Goal: Task Accomplishment & Management: Manage account settings

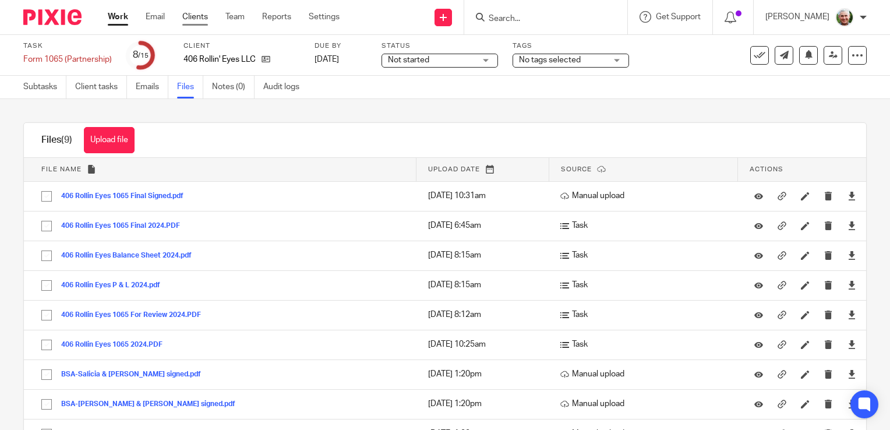
click at [196, 17] on link "Clients" at bounding box center [195, 17] width 26 height 12
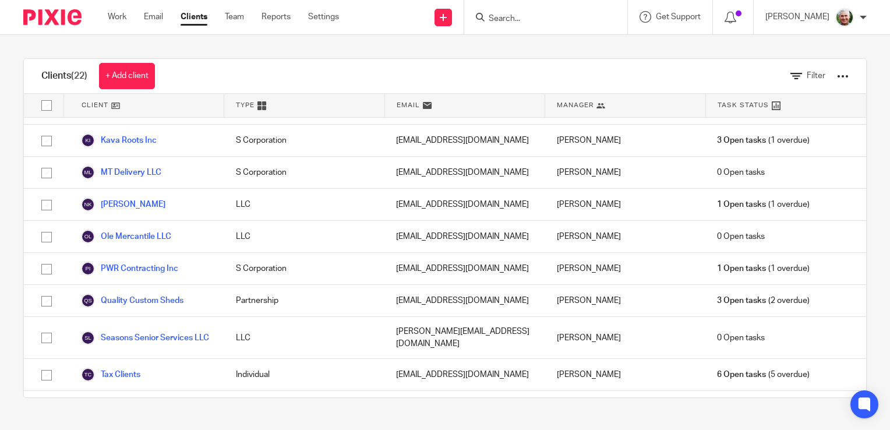
scroll to position [467, 0]
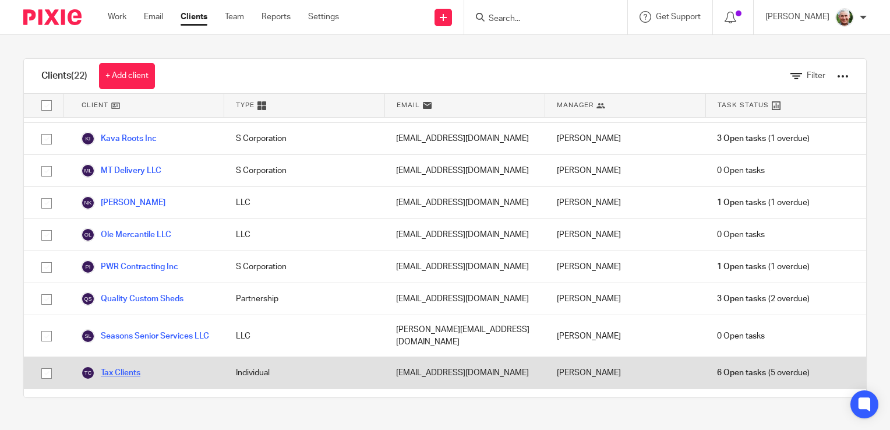
click at [120, 366] on link "Tax Clients" at bounding box center [110, 373] width 59 height 14
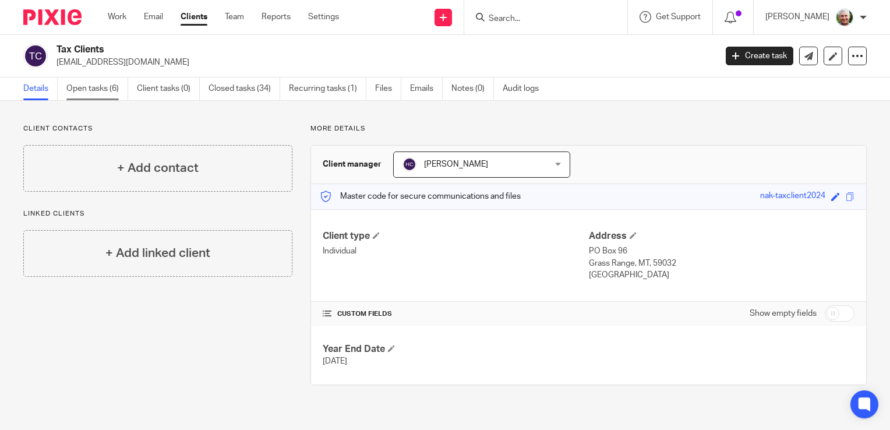
click at [94, 90] on link "Open tasks (6)" at bounding box center [97, 89] width 62 height 23
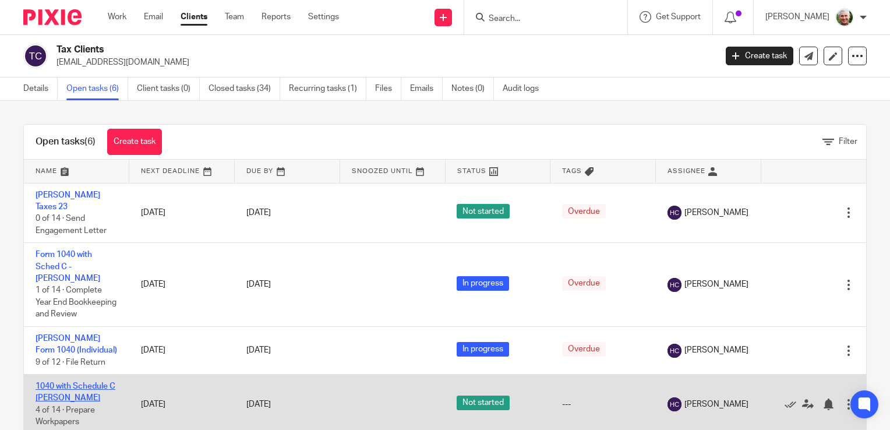
click at [68, 402] on link "1040 with Schedule C [PERSON_NAME]" at bounding box center [76, 392] width 80 height 20
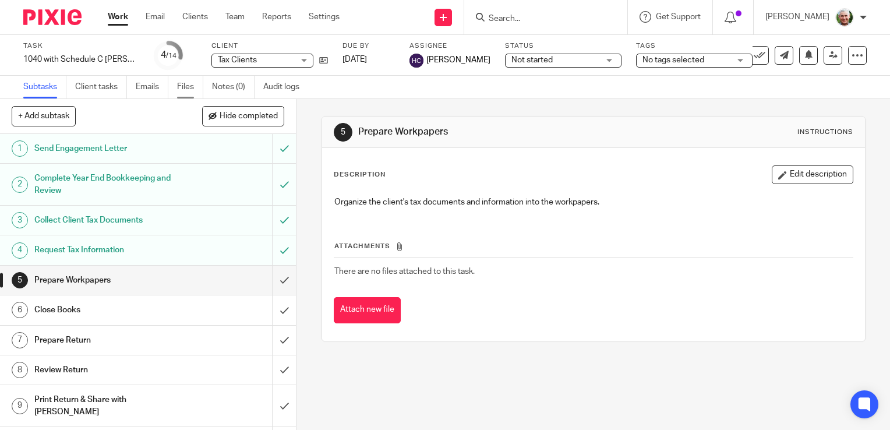
click at [189, 85] on link "Files" at bounding box center [190, 87] width 26 height 23
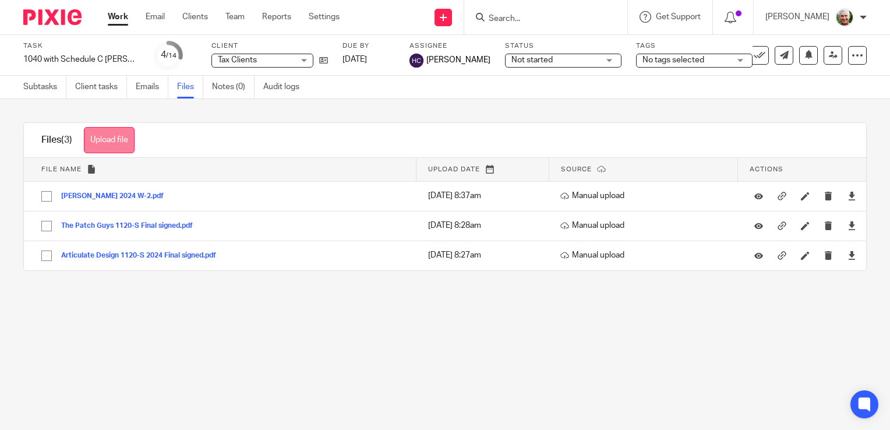
click at [119, 139] on button "Upload file" at bounding box center [109, 140] width 51 height 26
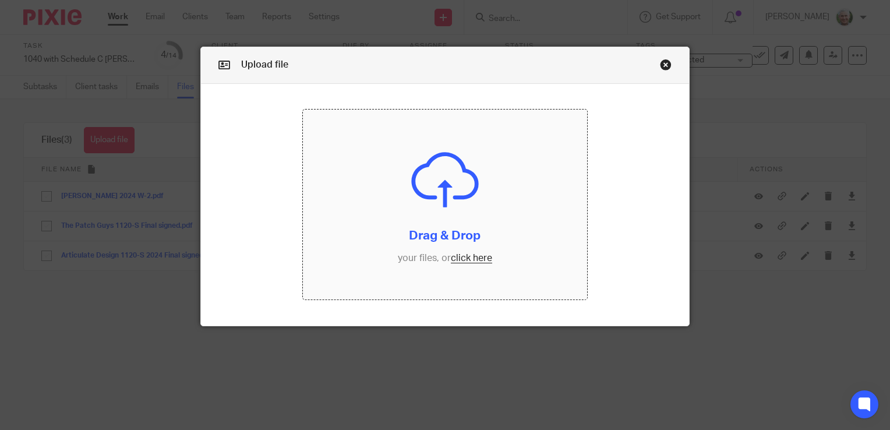
click at [465, 259] on input "file" at bounding box center [445, 205] width 284 height 190
